Goal: Task Accomplishment & Management: Manage account settings

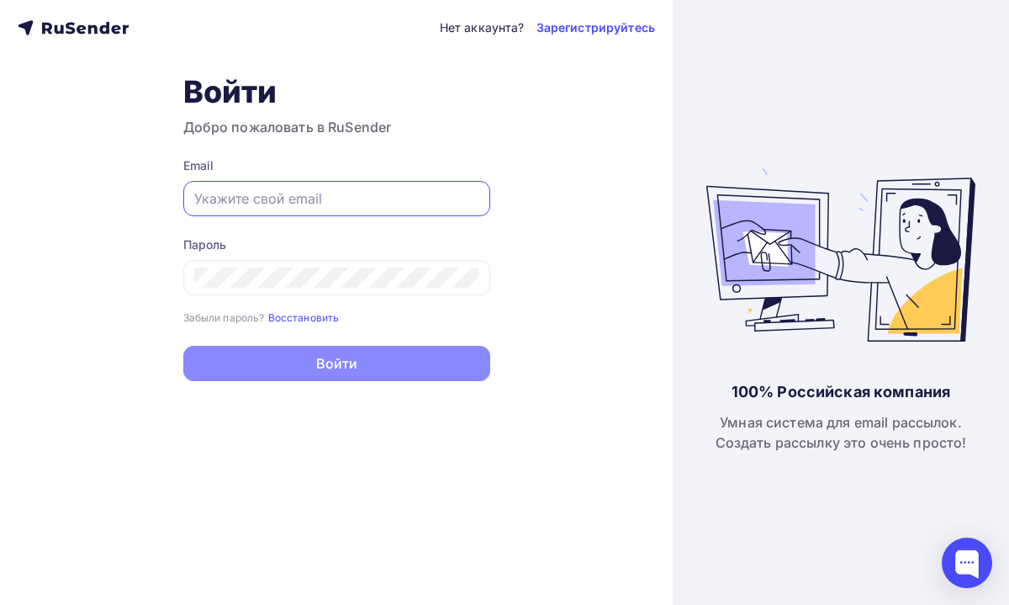
click at [388, 206] on input "text" at bounding box center [336, 198] width 285 height 20
type input "[EMAIL_ADDRESS][DOMAIN_NAME]"
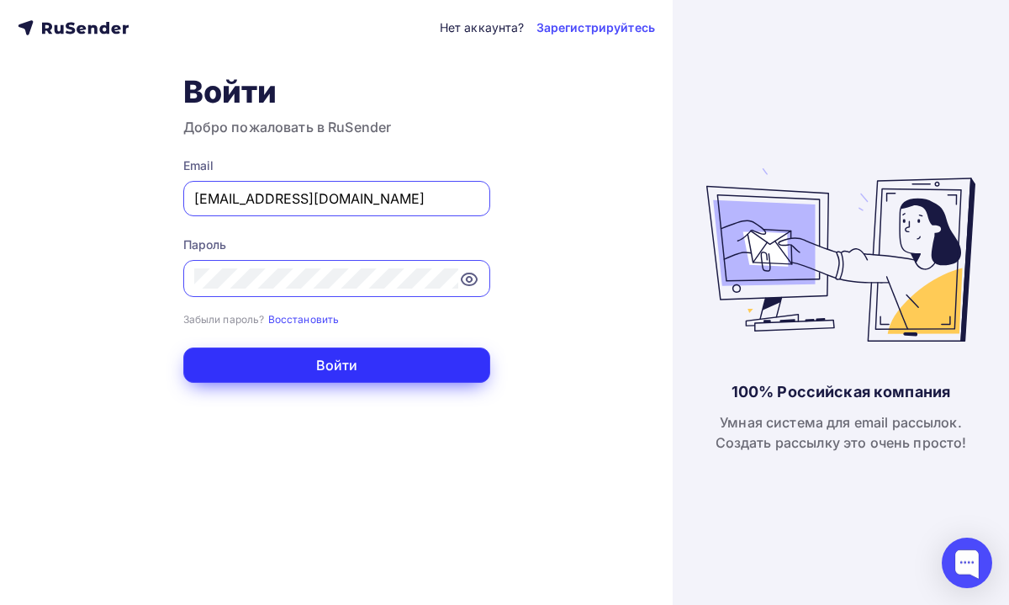
click at [372, 365] on button "Войти" at bounding box center [336, 364] width 307 height 35
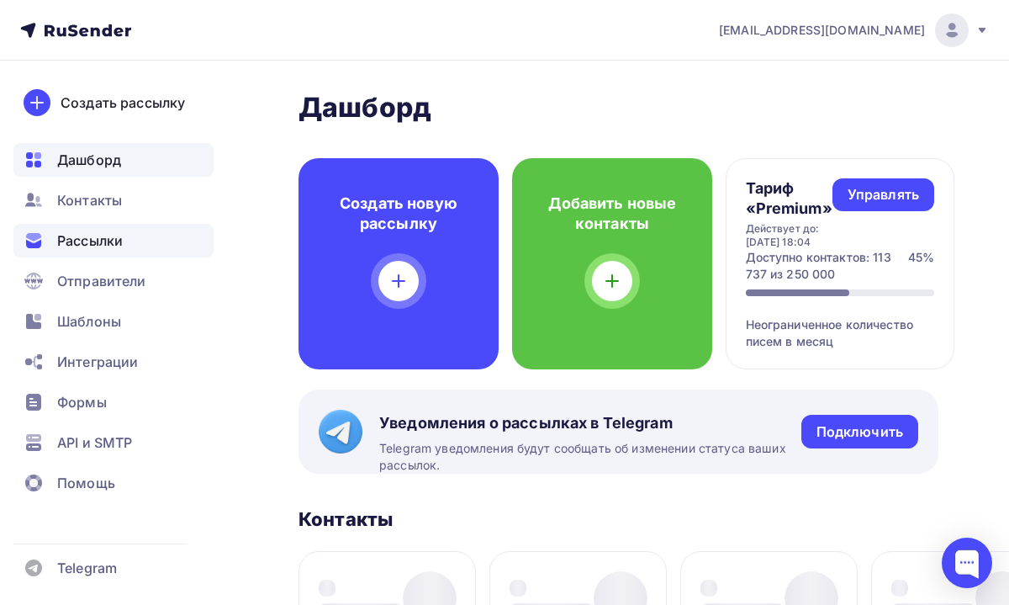
click at [135, 242] on div "Рассылки" at bounding box center [113, 241] width 200 height 34
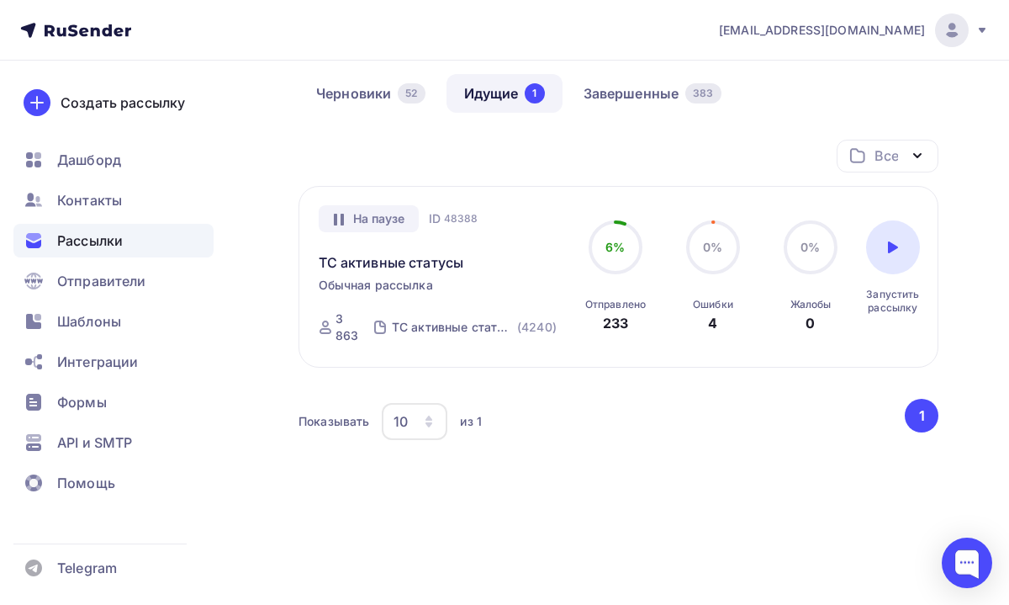
scroll to position [161, 0]
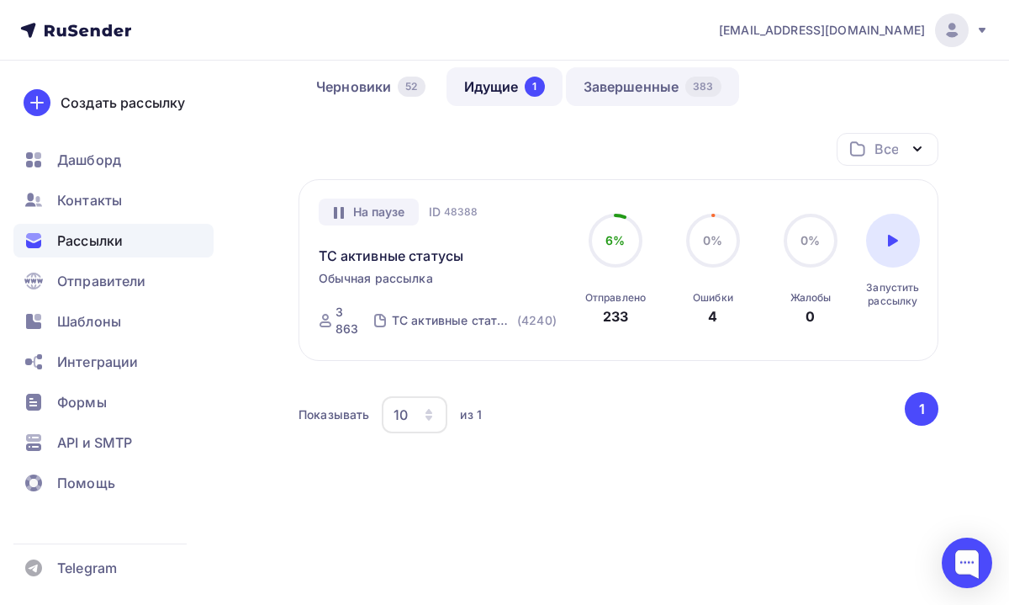
click at [584, 86] on link "Завершенные 383" at bounding box center [652, 86] width 173 height 39
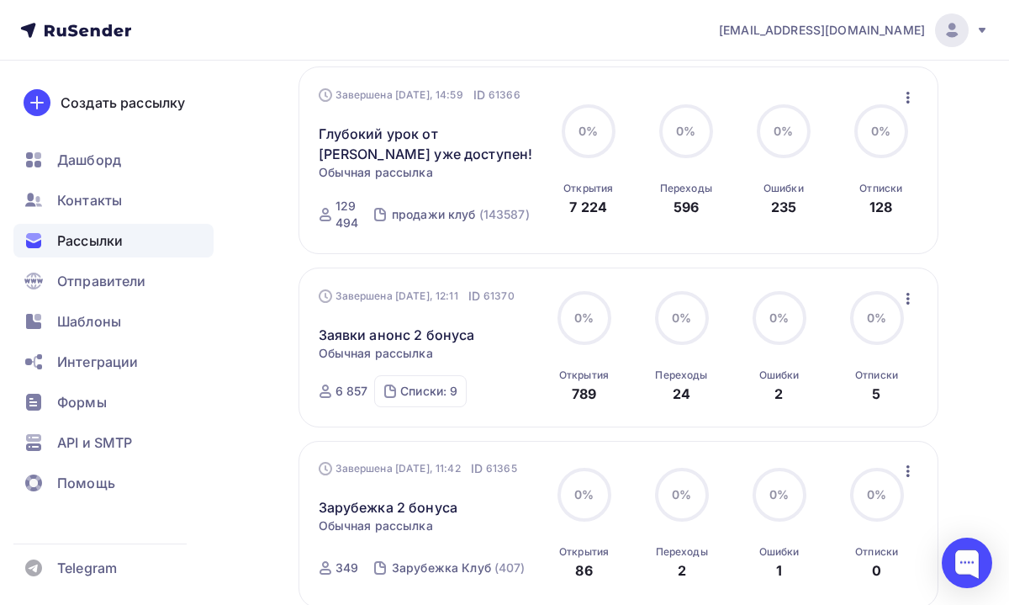
scroll to position [1230, 0]
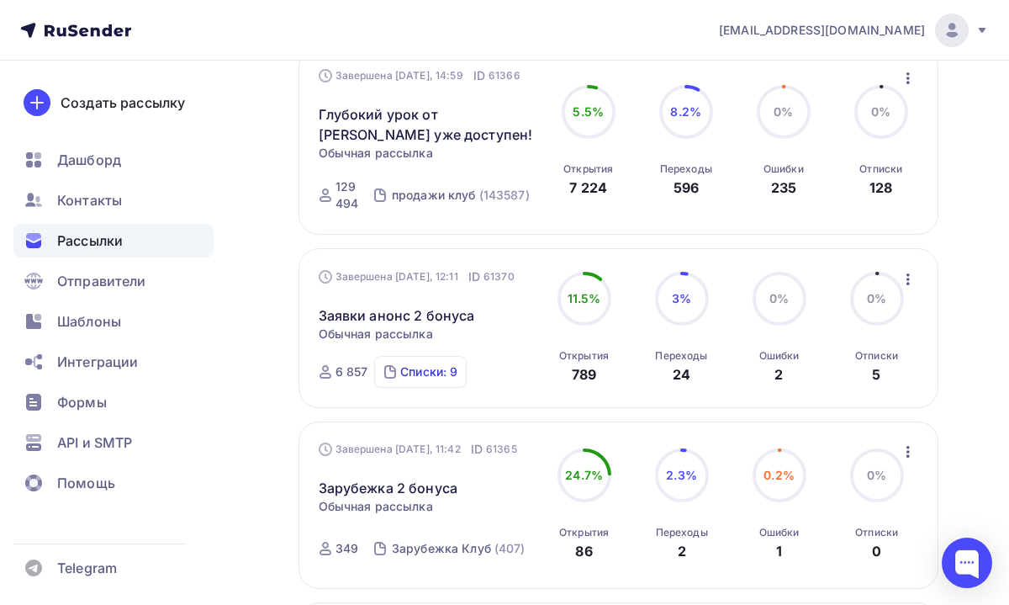
click at [417, 374] on div "Списки: 9" at bounding box center [428, 371] width 57 height 17
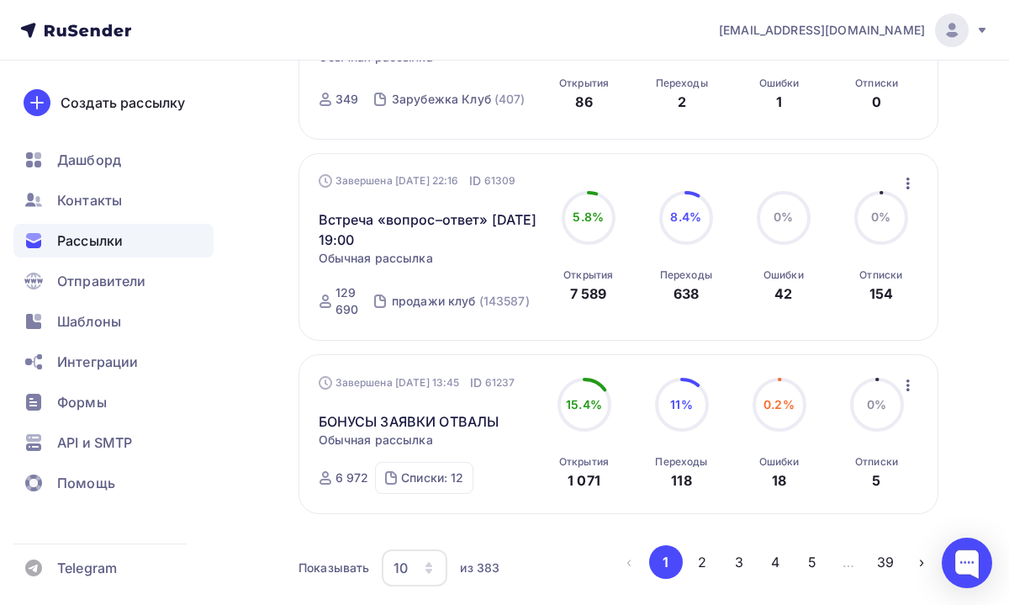
scroll to position [1740, 0]
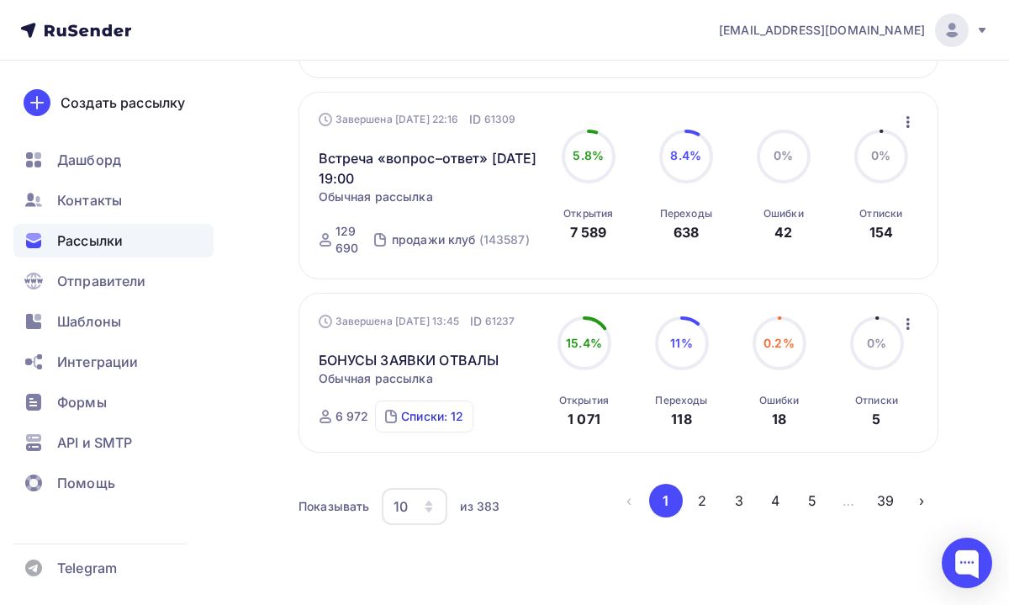
click at [435, 425] on div "Списки: 12" at bounding box center [432, 416] width 62 height 17
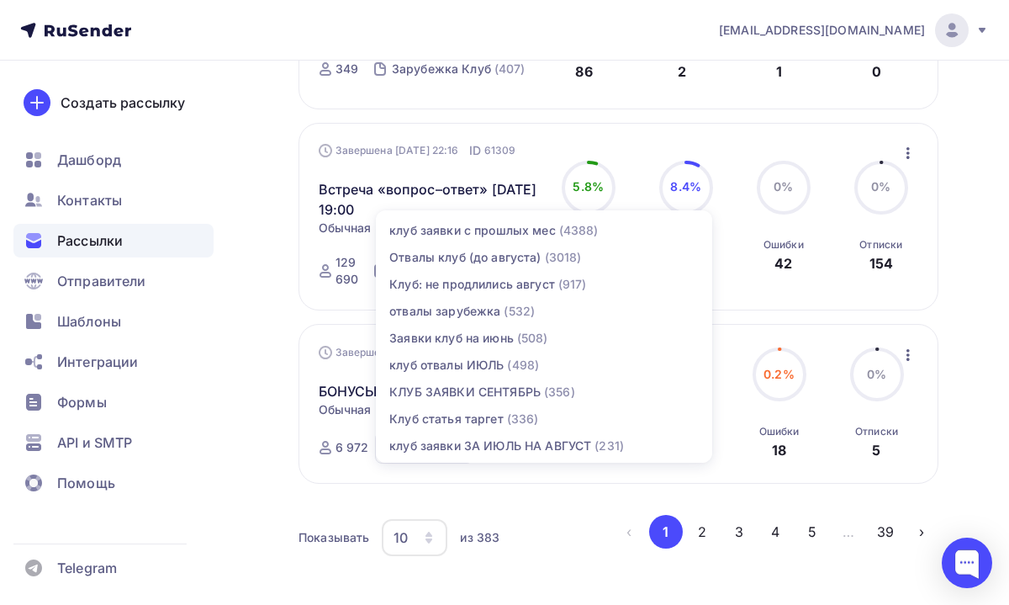
scroll to position [1706, 0]
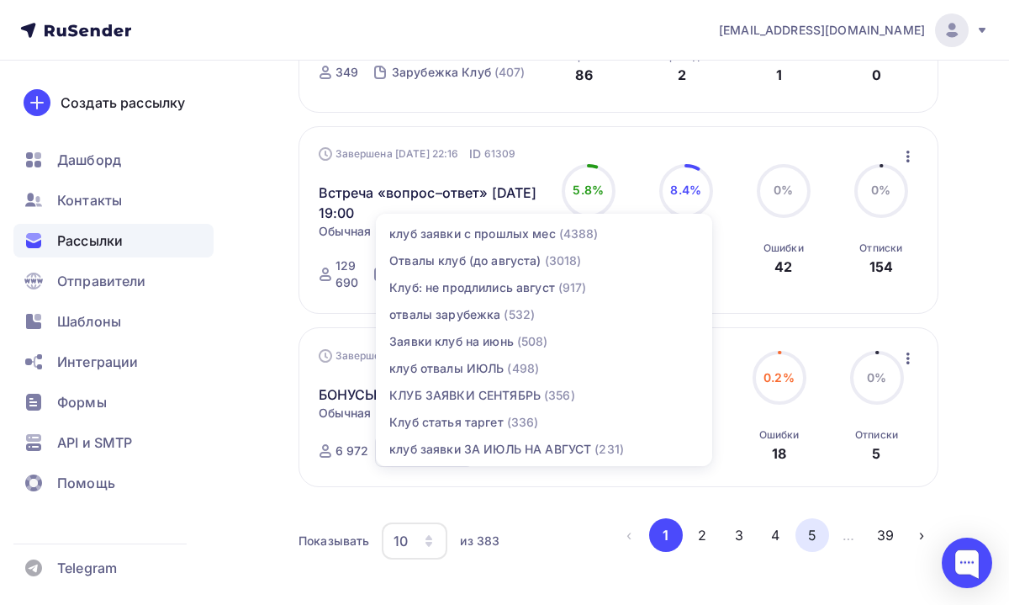
click at [816, 546] on button "5" at bounding box center [812, 535] width 34 height 34
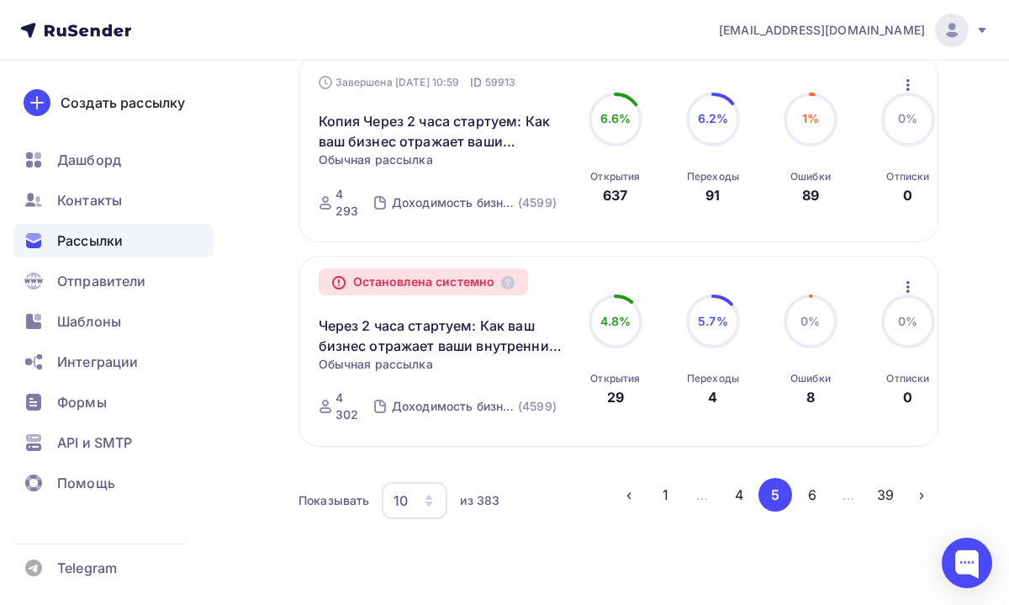
scroll to position [1908, 0]
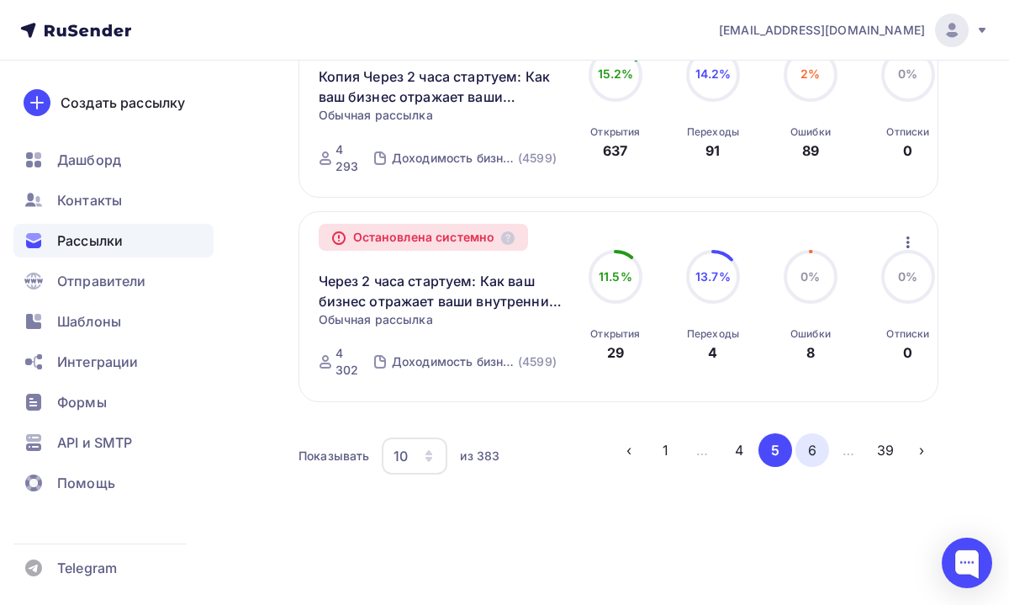
click at [815, 445] on button "6" at bounding box center [812, 450] width 34 height 34
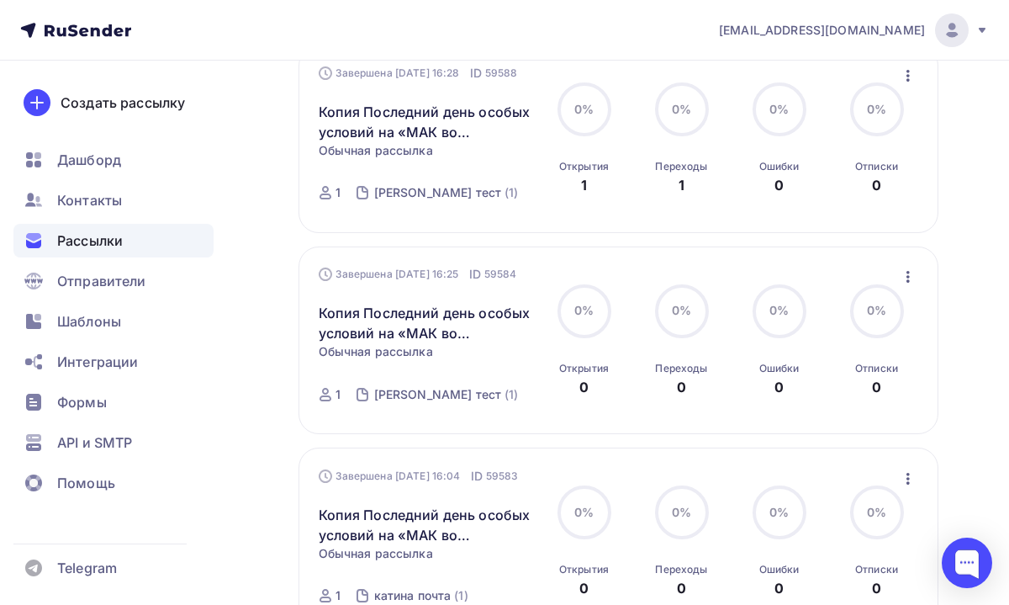
scroll to position [1825, 0]
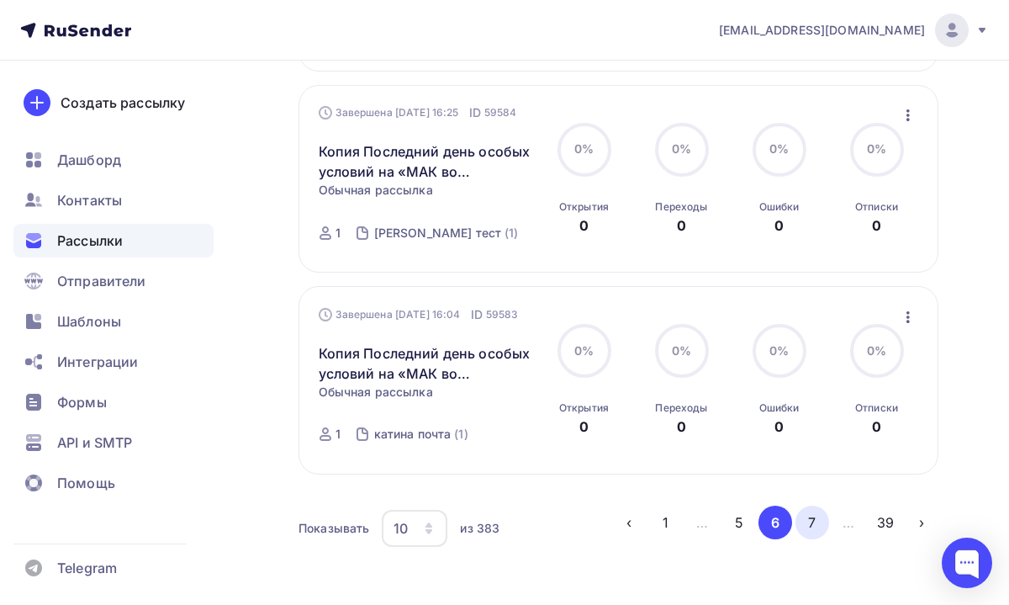
click at [814, 527] on button "7" at bounding box center [812, 522] width 34 height 34
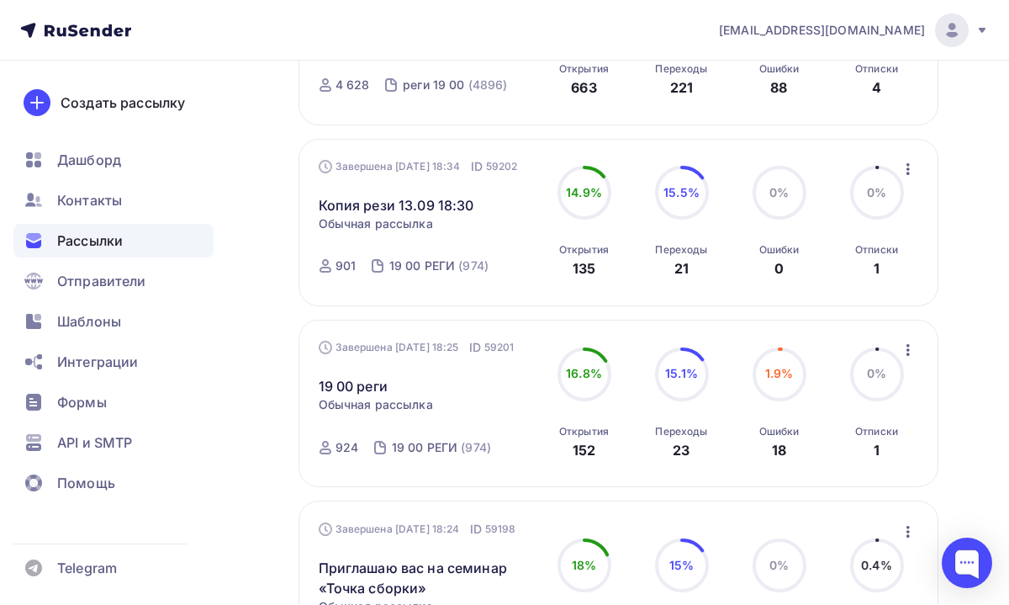
scroll to position [1865, 0]
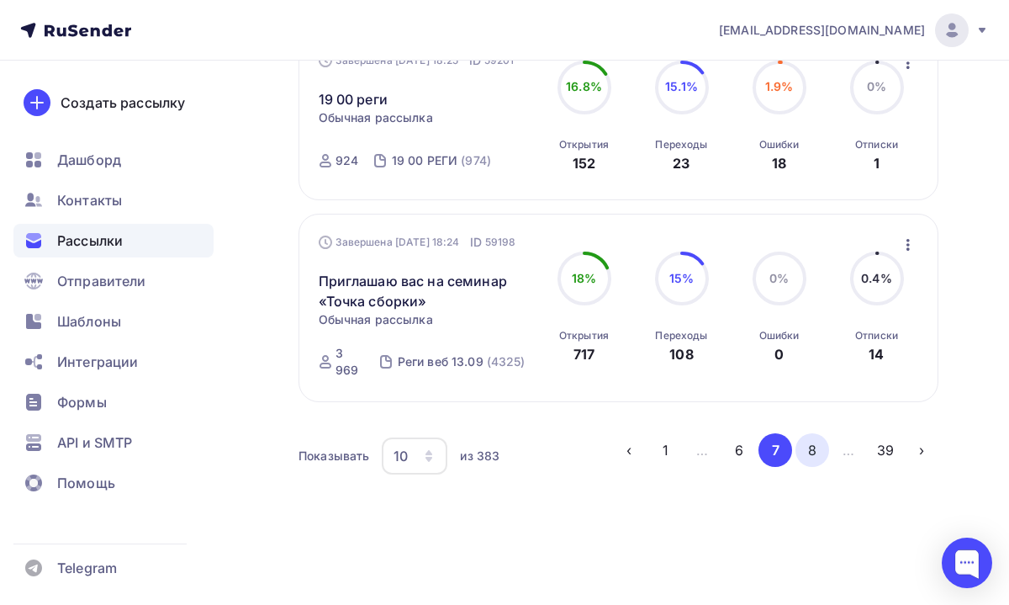
click at [804, 446] on button "8" at bounding box center [812, 450] width 34 height 34
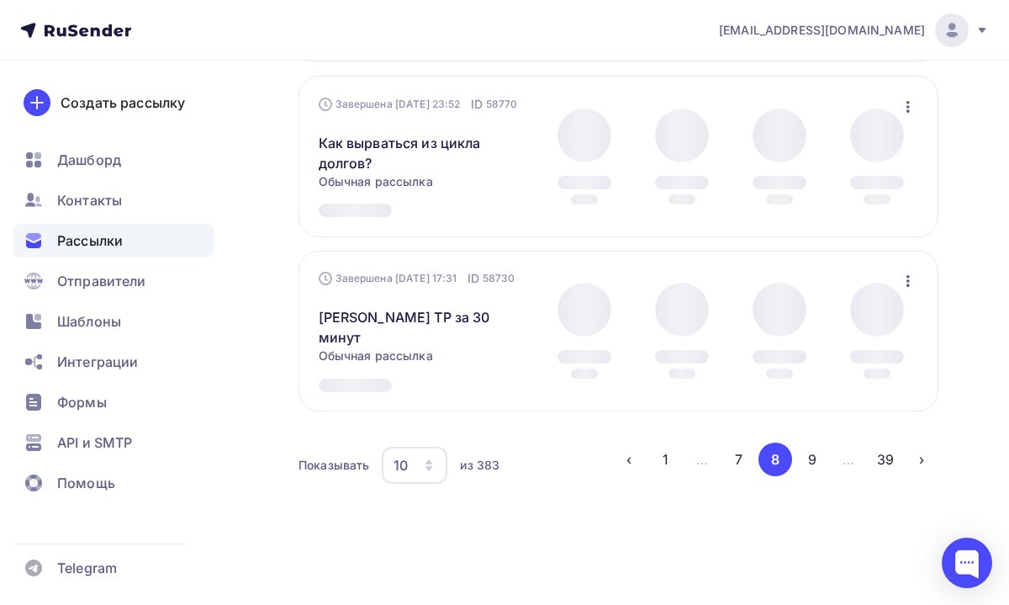
scroll to position [1763, 0]
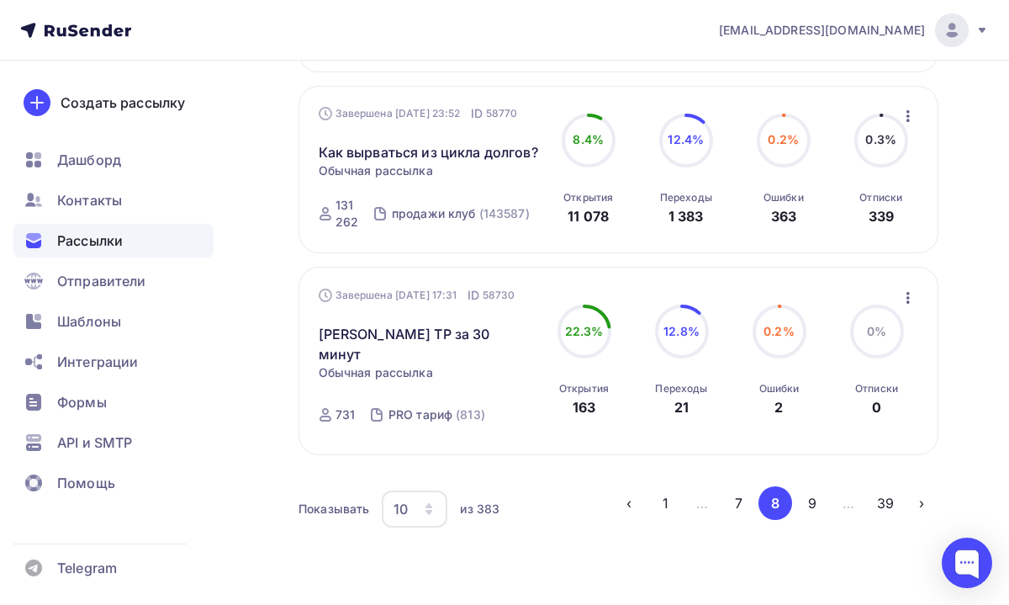
click at [428, 503] on icon "button" at bounding box center [428, 508] width 13 height 13
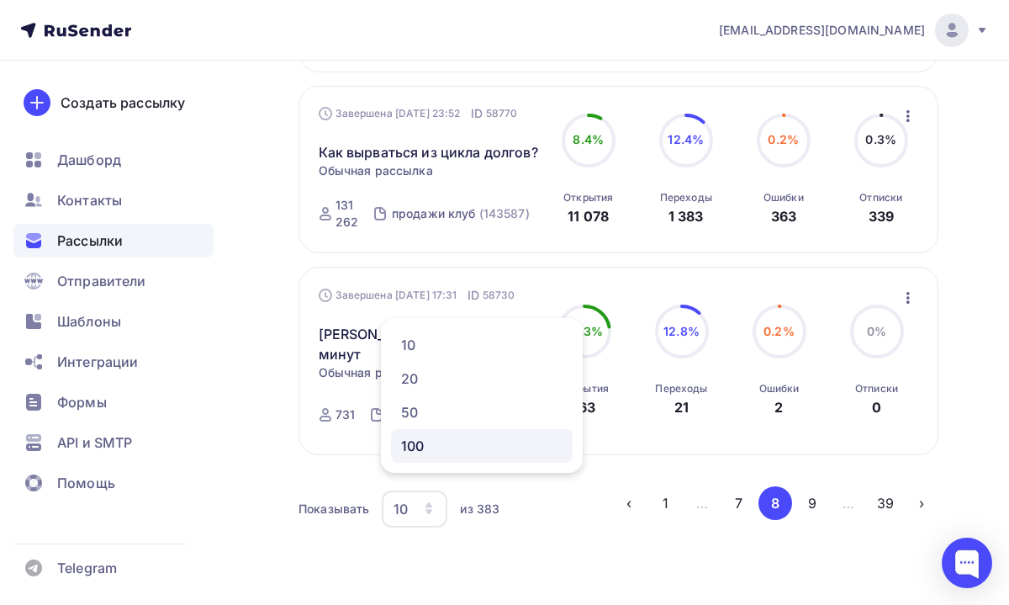
click at [437, 441] on div "100" at bounding box center [481, 446] width 161 height 20
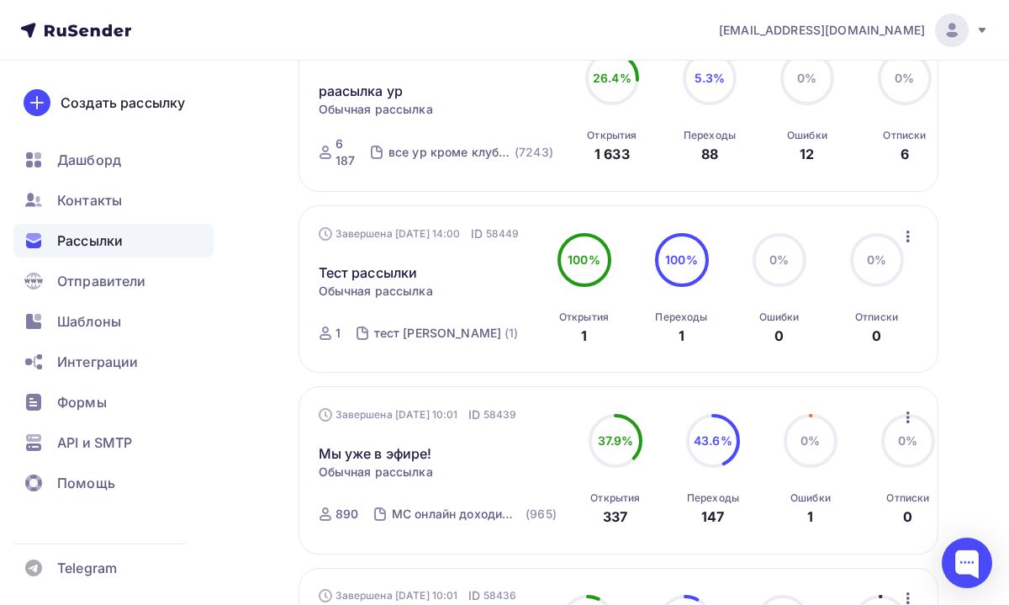
scroll to position [18921, 0]
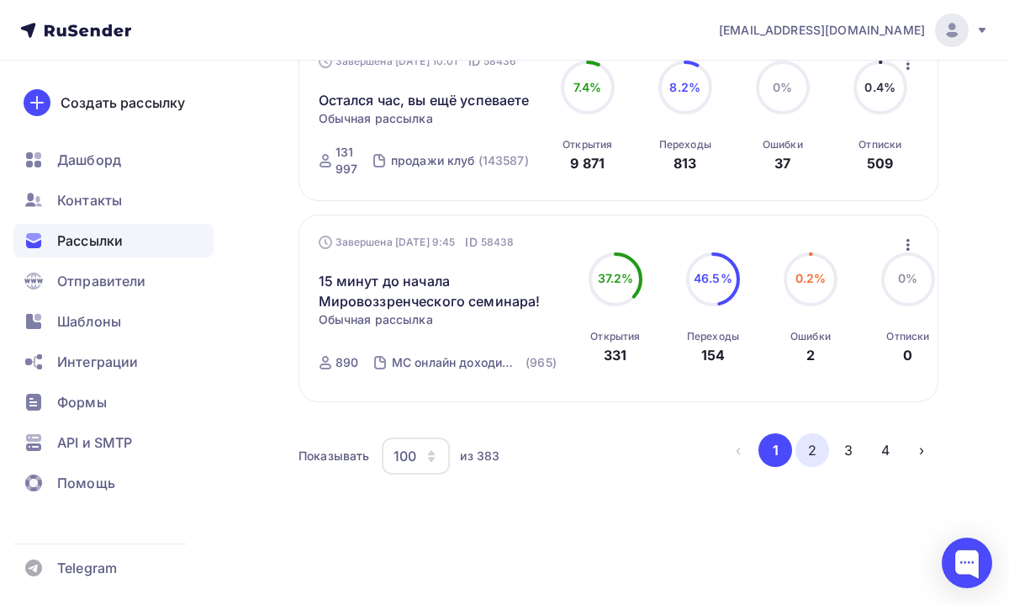
click at [814, 451] on button "2" at bounding box center [812, 450] width 34 height 34
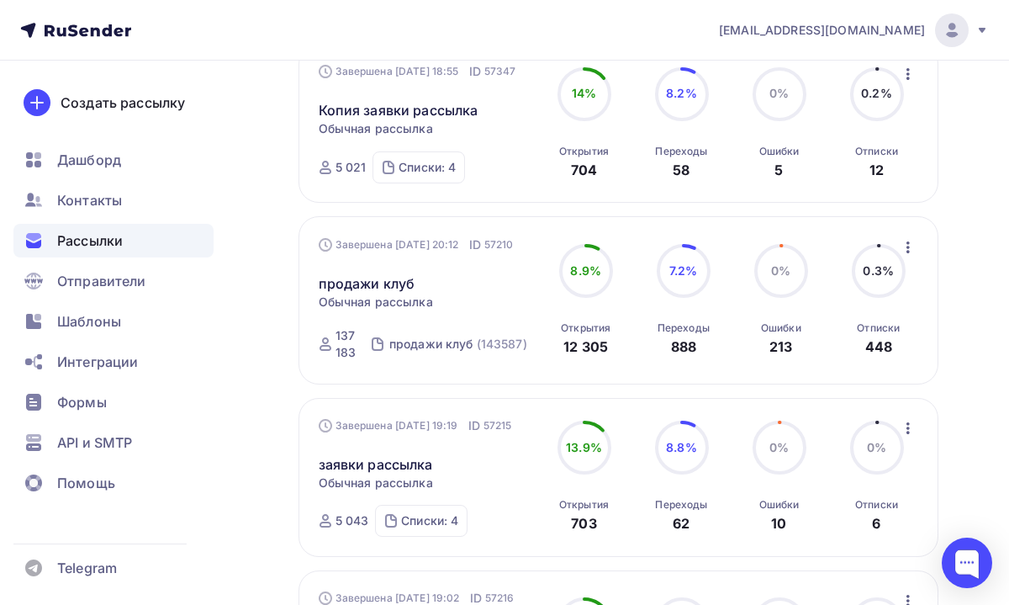
scroll to position [5615, 0]
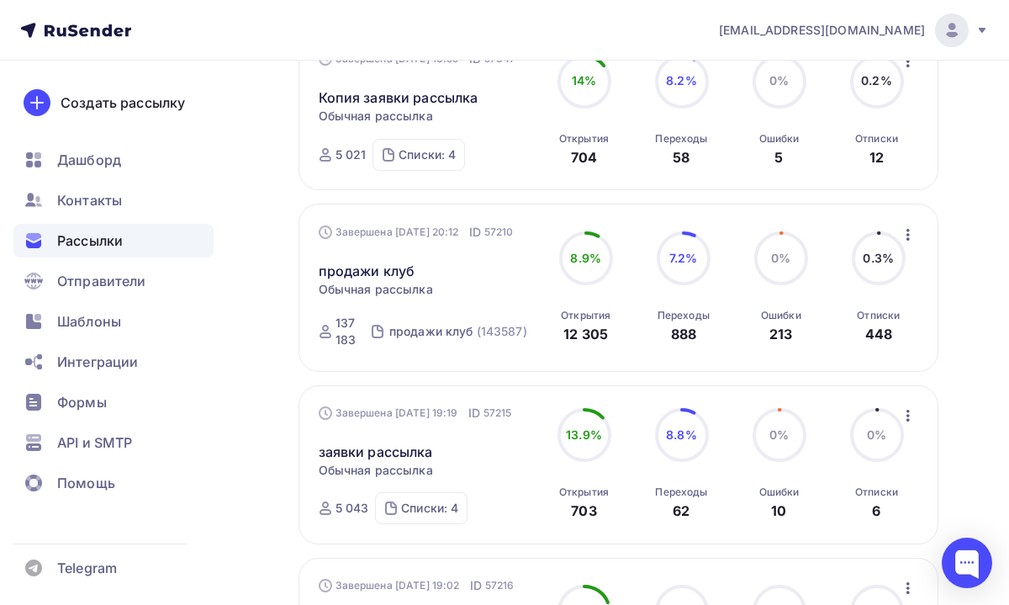
click at [396, 171] on div "Списки: 4 клуб заявки с прошлых мес (4388) Пробник: не купили клуб (973) Клуб с…" at bounding box center [418, 155] width 92 height 32
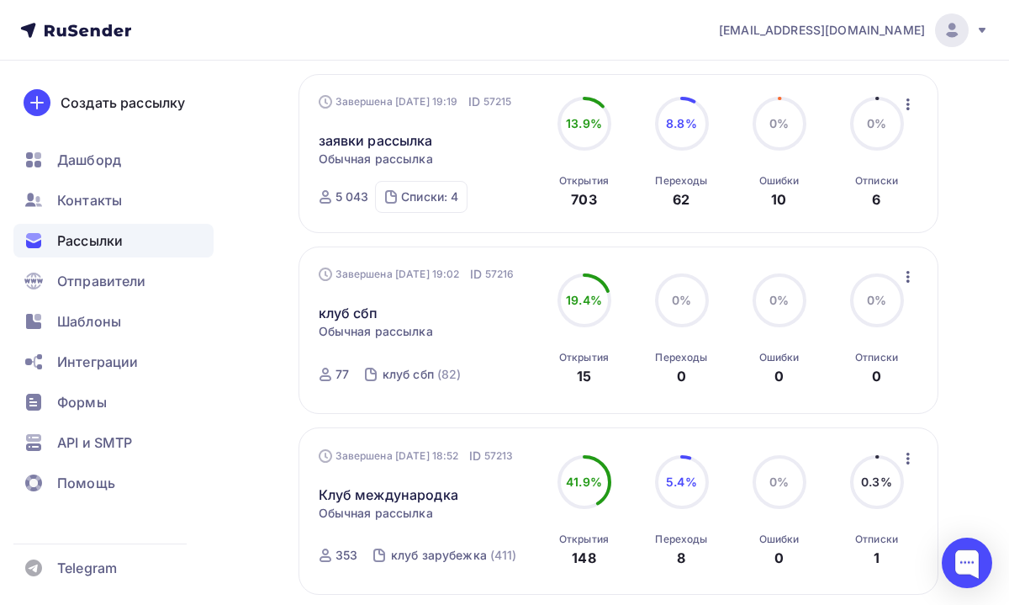
scroll to position [5929, 0]
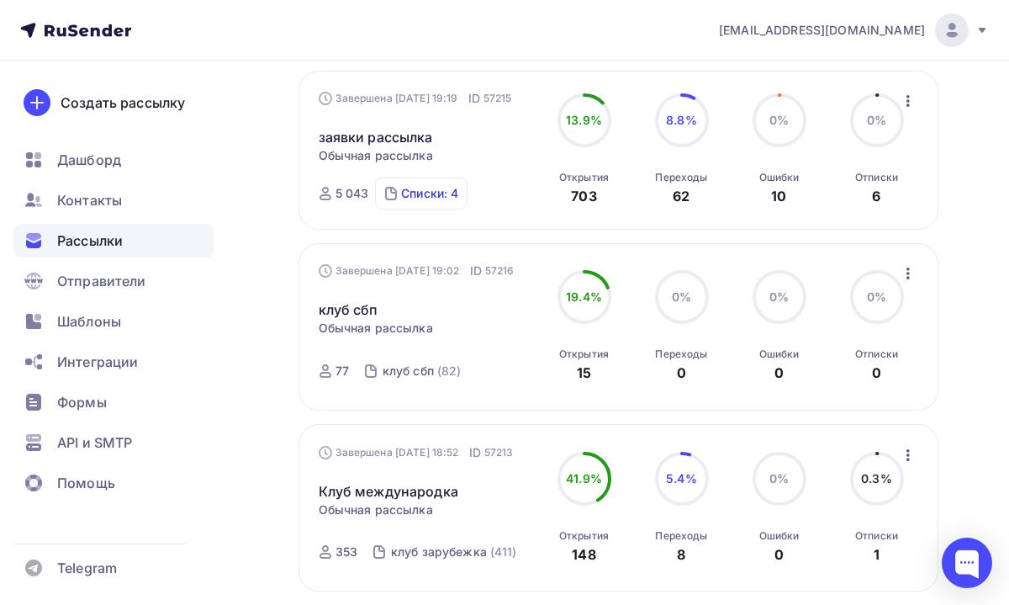
click at [439, 202] on div "Списки: 4" at bounding box center [429, 193] width 57 height 17
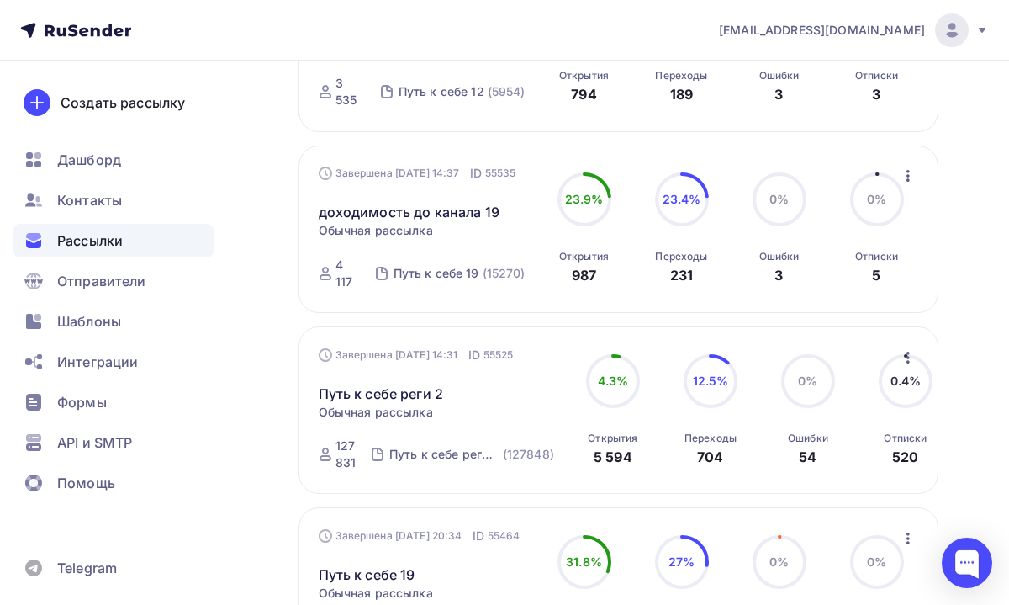
scroll to position [9715, 0]
